Goal: Transaction & Acquisition: Purchase product/service

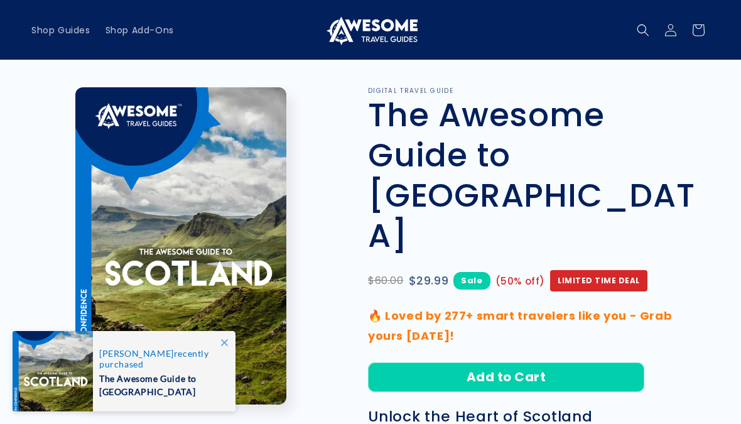
click at [216, 346] on span at bounding box center [224, 342] width 23 height 23
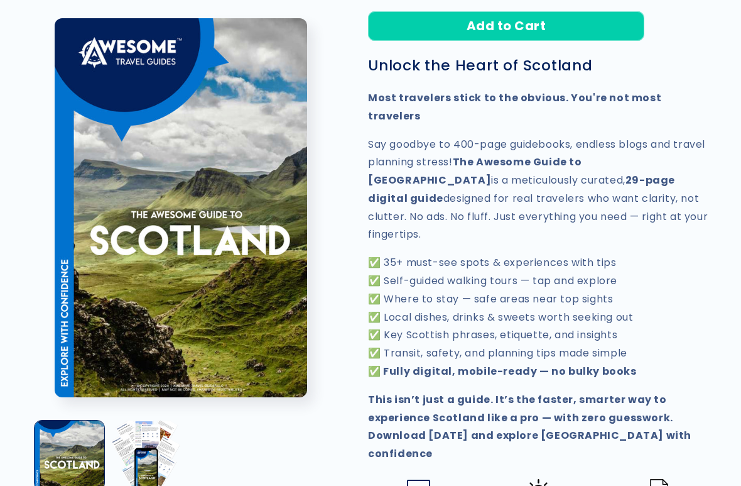
scroll to position [395, 0]
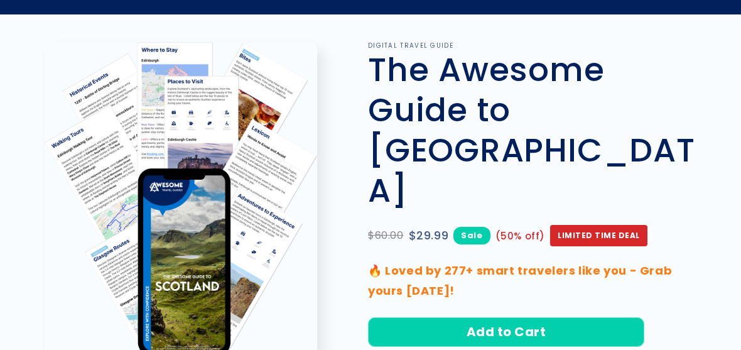
scroll to position [0, 0]
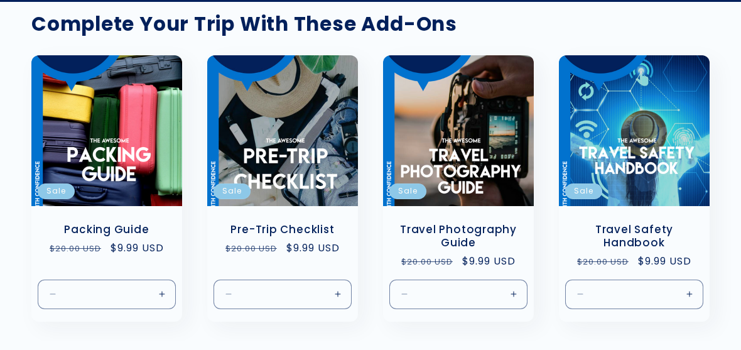
scroll to position [56, 0]
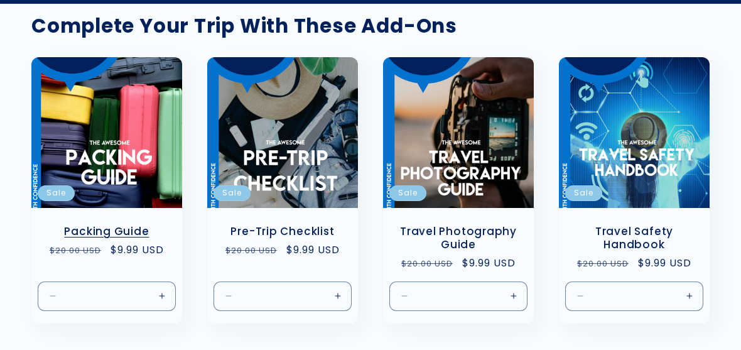
click at [160, 297] on button "Increase quantity for Default Title" at bounding box center [162, 296] width 28 height 30
type input "*"
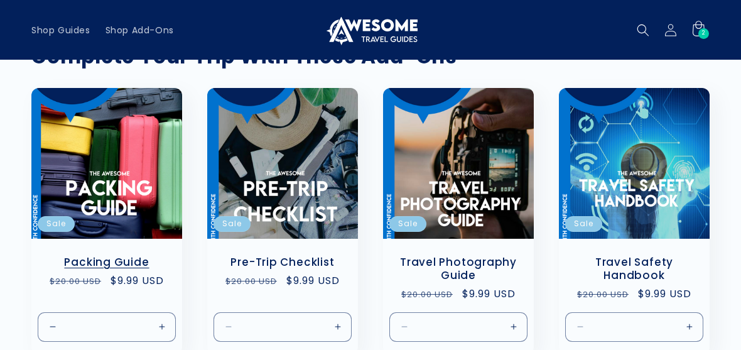
scroll to position [25, 0]
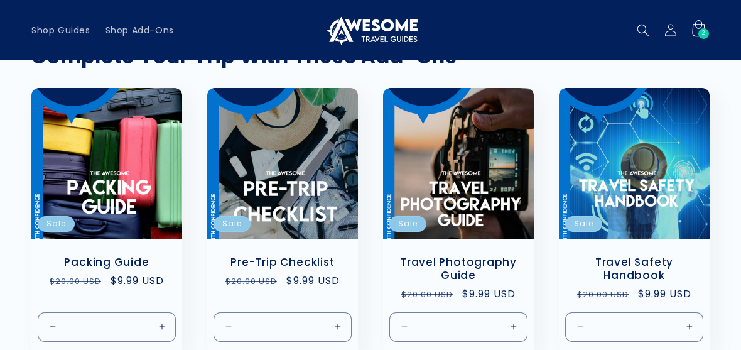
click at [707, 30] on div "2 2 items" at bounding box center [704, 33] width 11 height 11
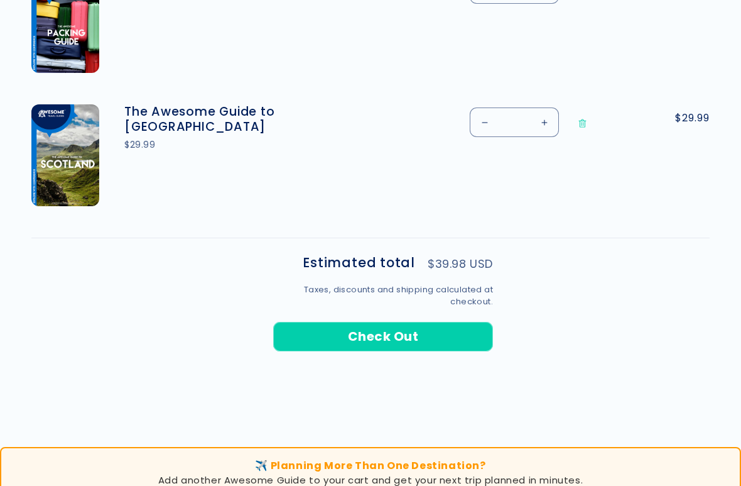
scroll to position [548, 0]
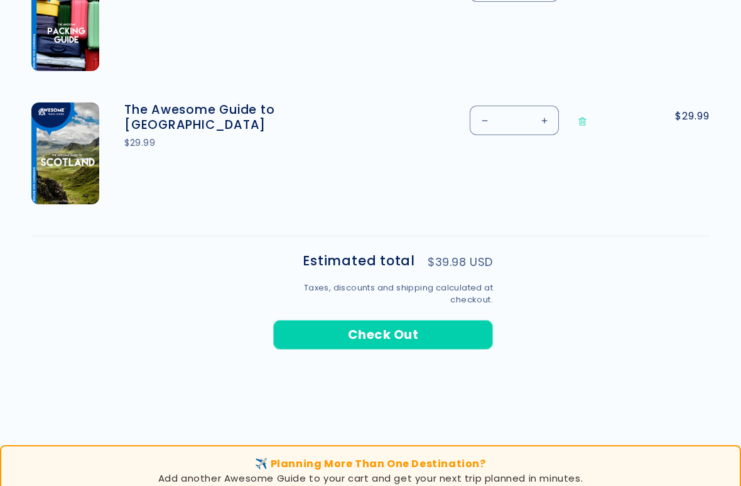
click at [442, 349] on shopify-accelerated-checkout-cart at bounding box center [383, 382] width 220 height 51
click at [427, 331] on button "Check Out" at bounding box center [383, 335] width 220 height 30
